Goal: Find specific fact: Find contact information

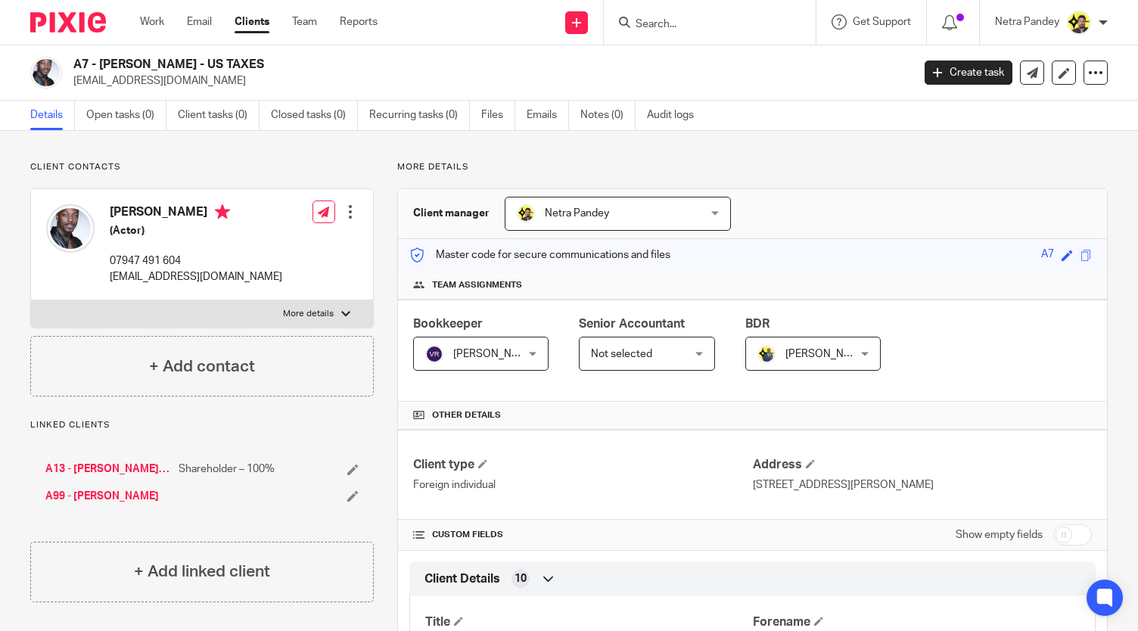
click at [718, 16] on form at bounding box center [714, 22] width 161 height 19
click at [697, 28] on input "Search" at bounding box center [702, 25] width 136 height 14
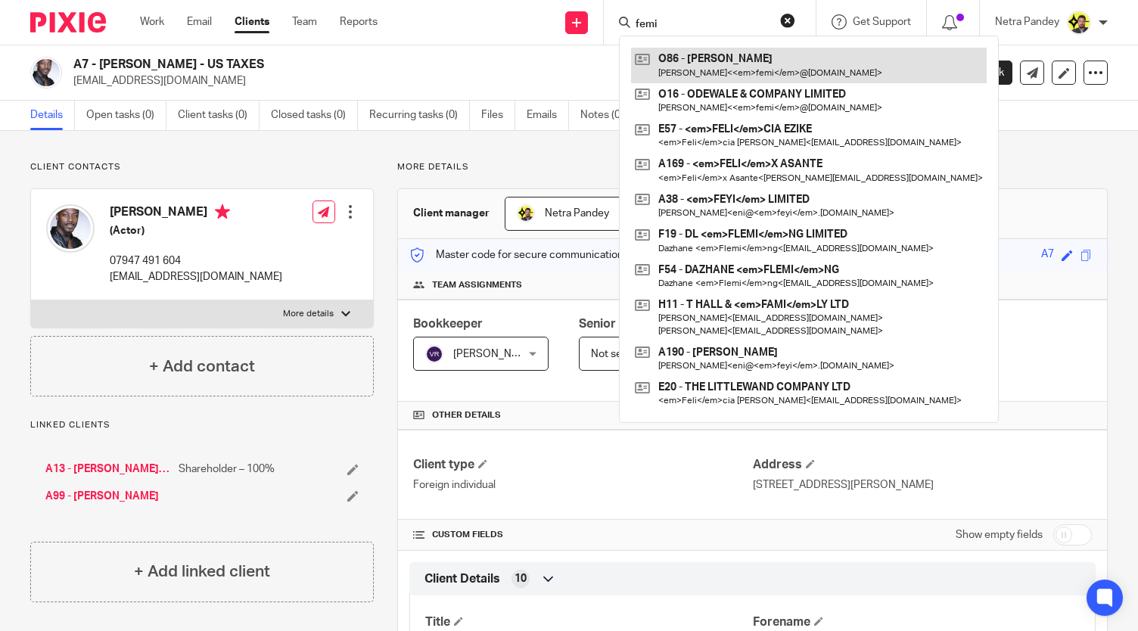
type input "femi"
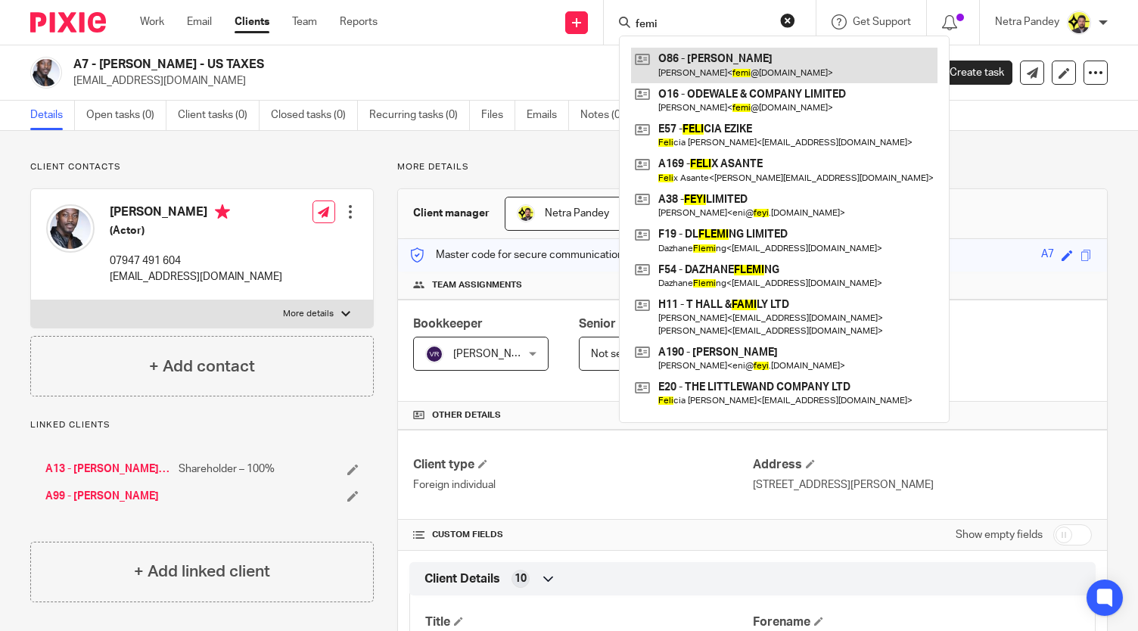
click at [716, 67] on link at bounding box center [784, 65] width 307 height 35
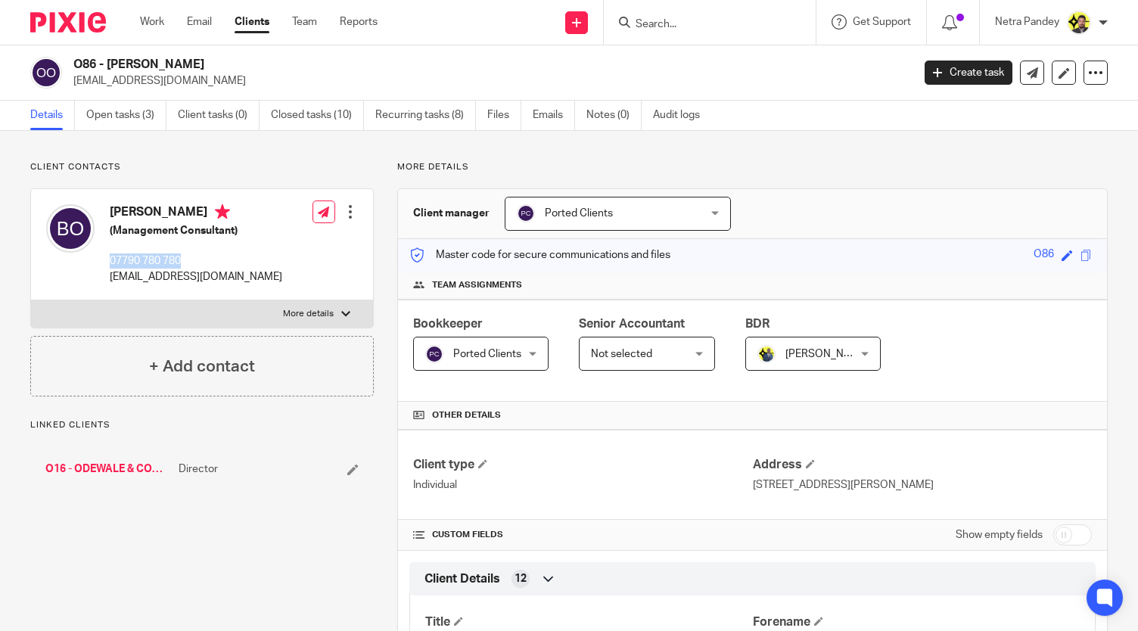
drag, startPoint x: 180, startPoint y: 261, endPoint x: 109, endPoint y: 251, distance: 71.8
click at [110, 251] on div "[PERSON_NAME] (Management Consultant) 07790 780 780 [EMAIL_ADDRESS][DOMAIN_NAME]" at bounding box center [196, 244] width 173 height 80
copy p "07790 780 780"
